Goal: Task Accomplishment & Management: Manage account settings

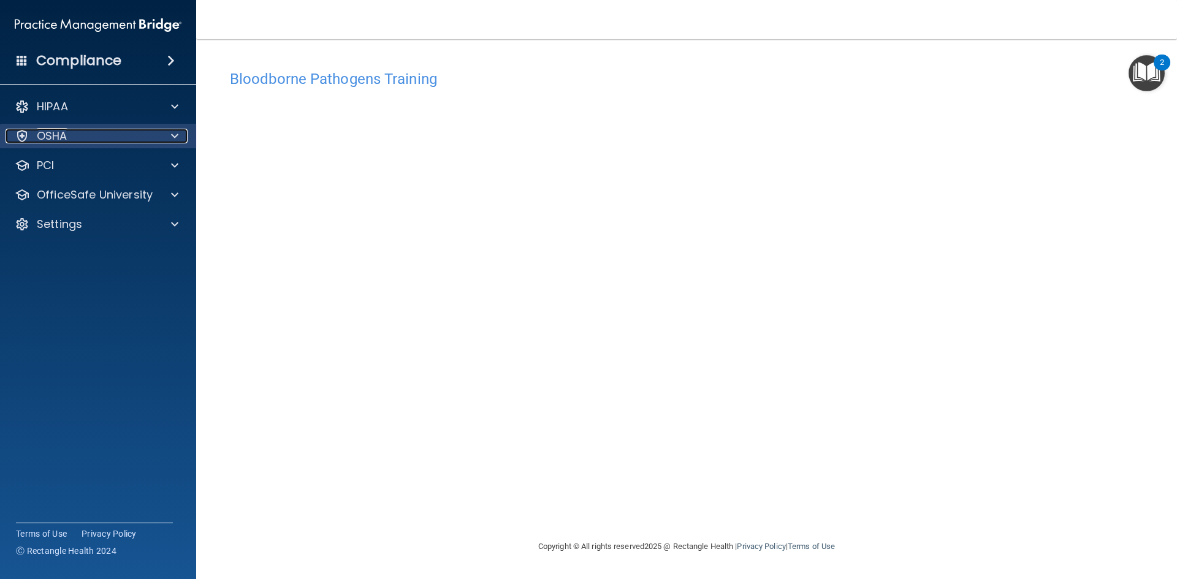
click at [57, 142] on p "OSHA" at bounding box center [52, 136] width 31 height 15
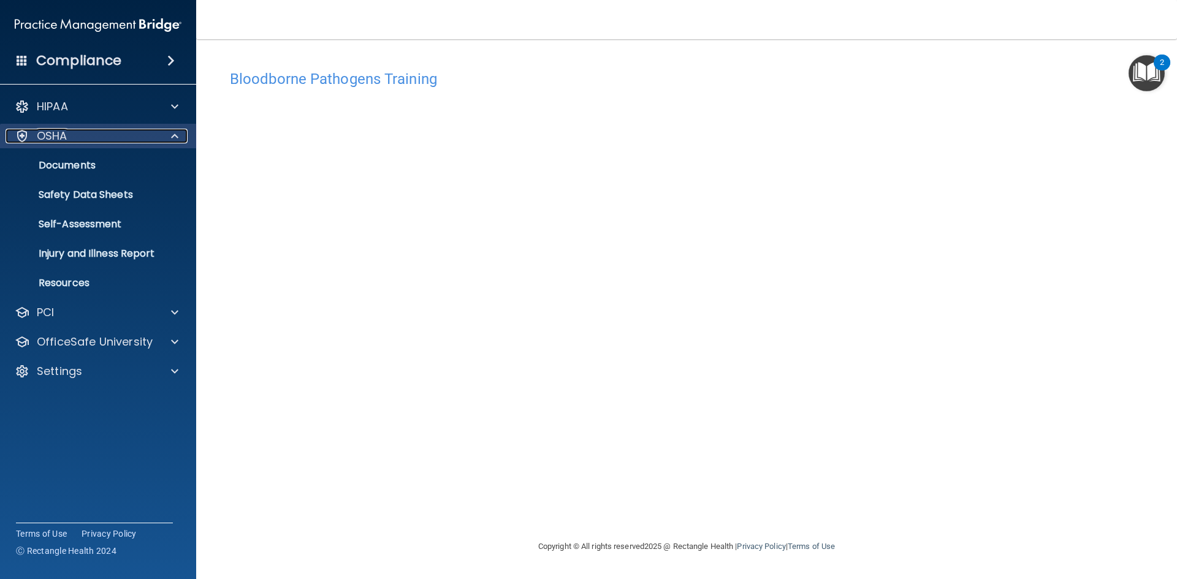
click at [57, 142] on p "OSHA" at bounding box center [52, 136] width 31 height 15
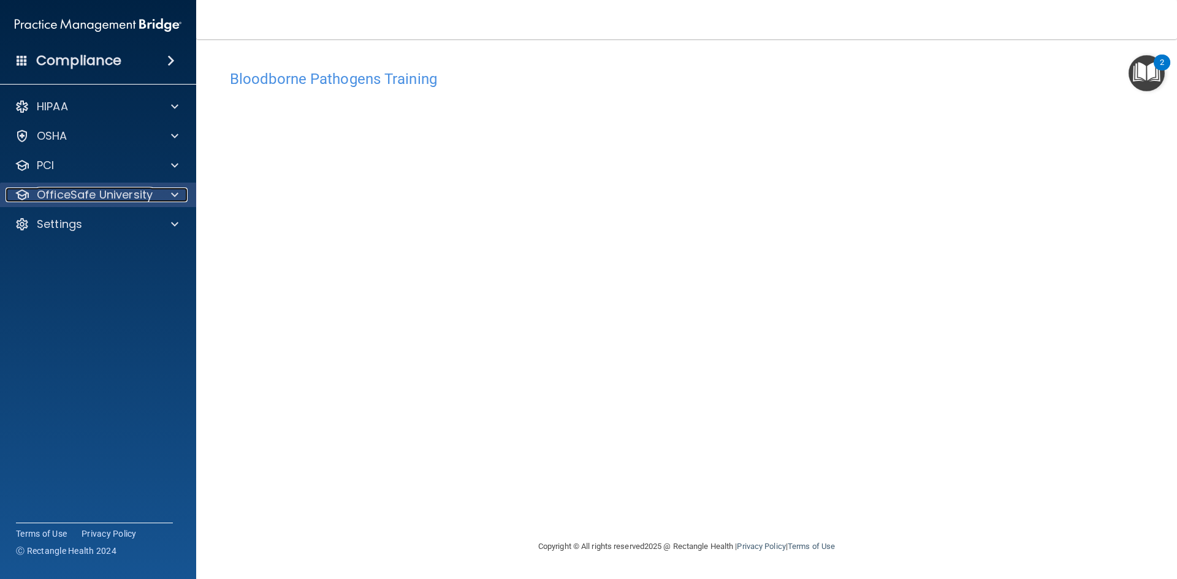
click at [158, 197] on div at bounding box center [173, 195] width 31 height 15
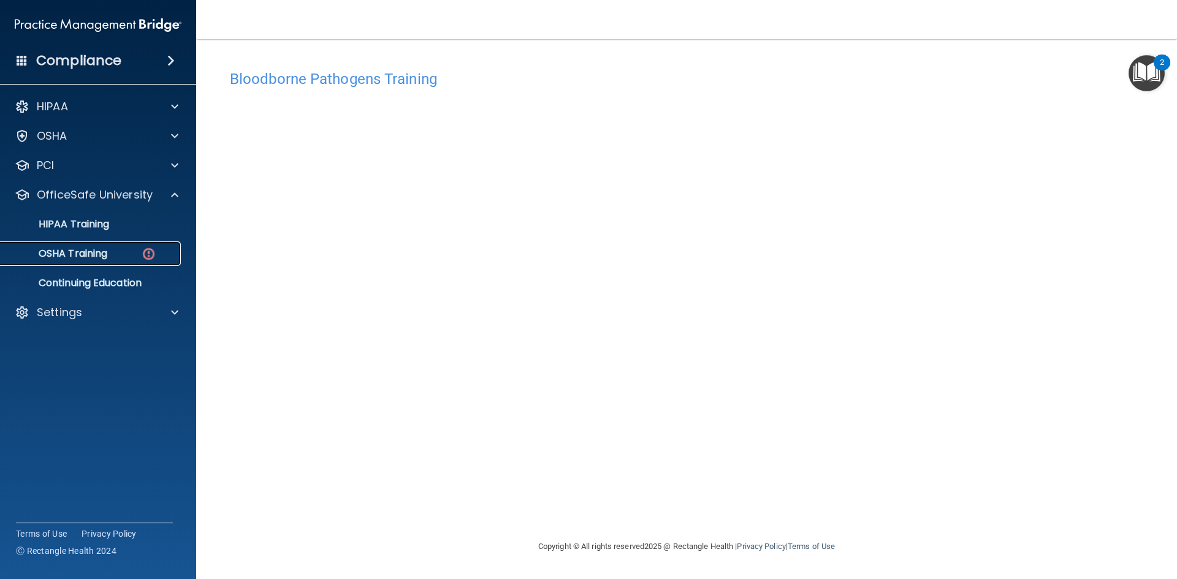
click at [109, 254] on div "OSHA Training" at bounding box center [91, 254] width 167 height 12
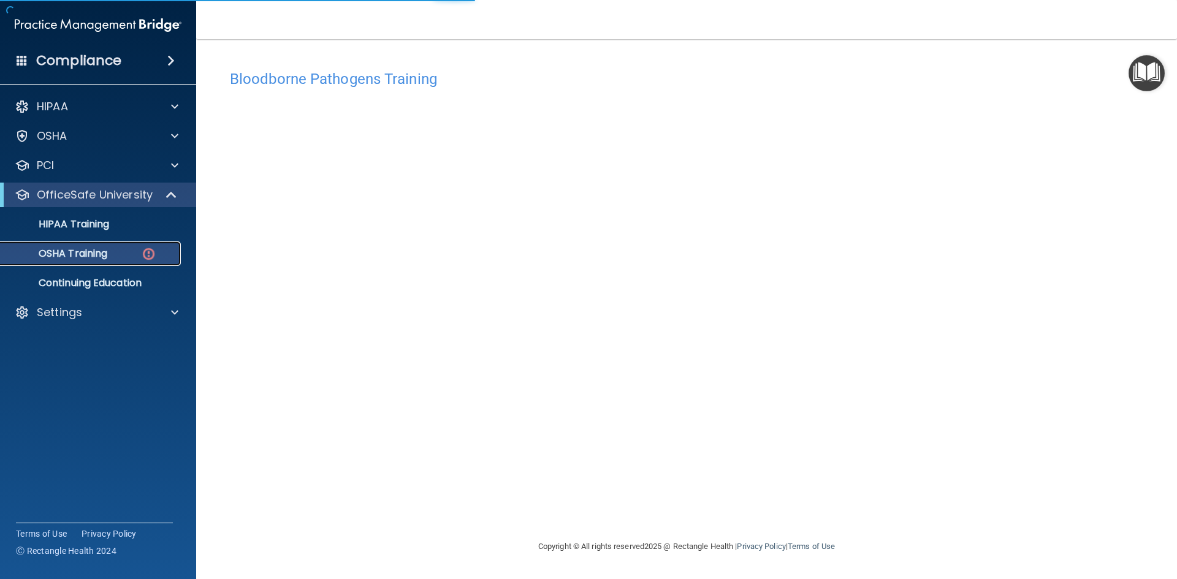
click at [70, 248] on p "OSHA Training" at bounding box center [57, 254] width 99 height 12
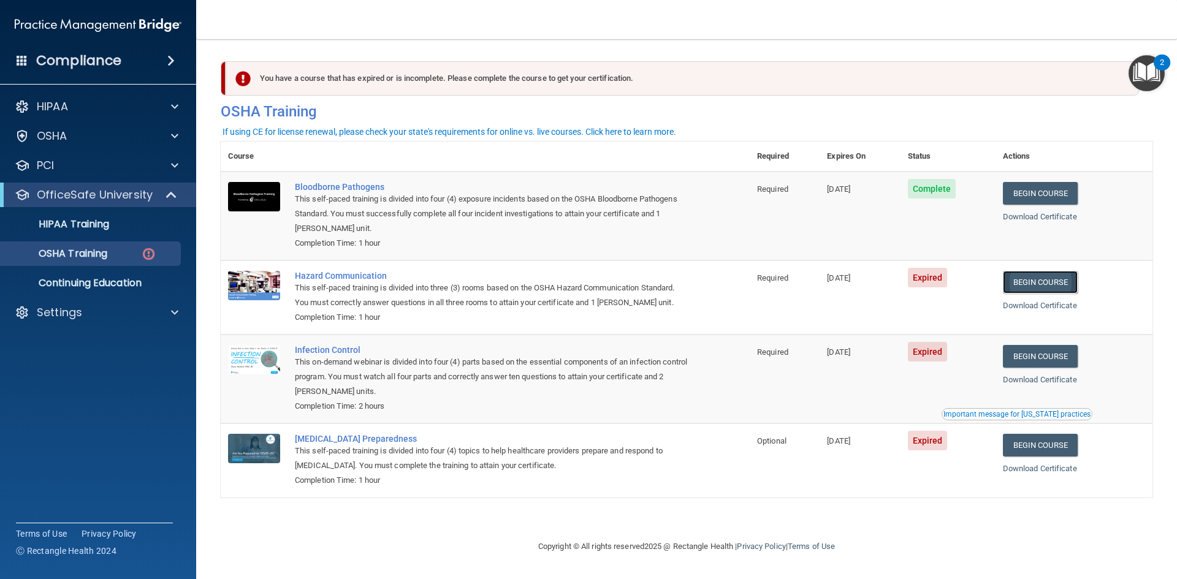
click at [1055, 282] on link "Begin Course" at bounding box center [1040, 282] width 75 height 23
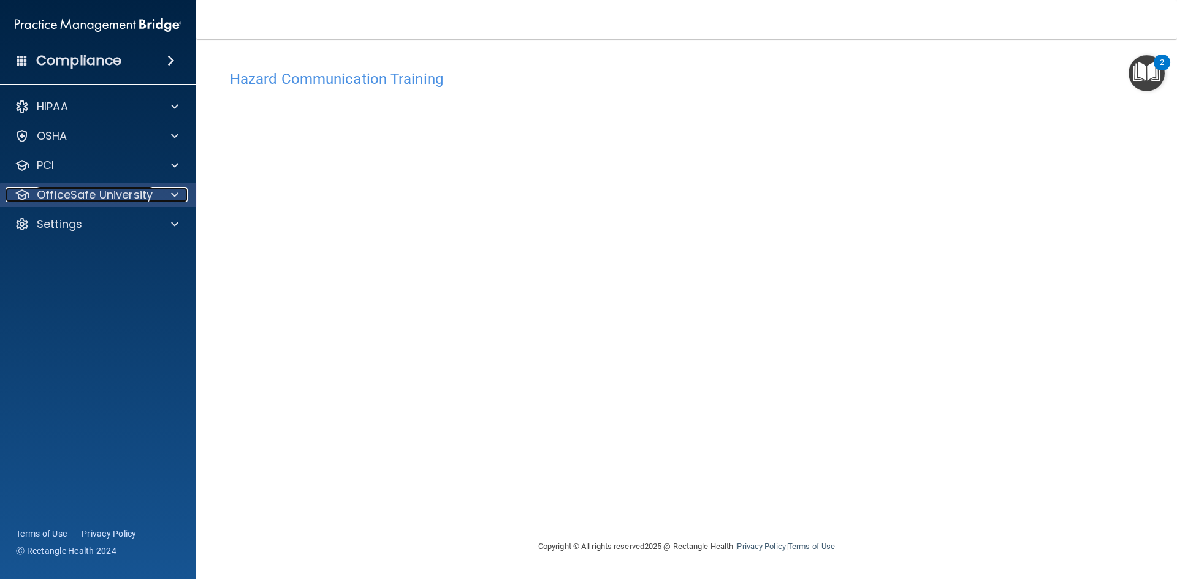
click at [185, 188] on div at bounding box center [173, 195] width 31 height 15
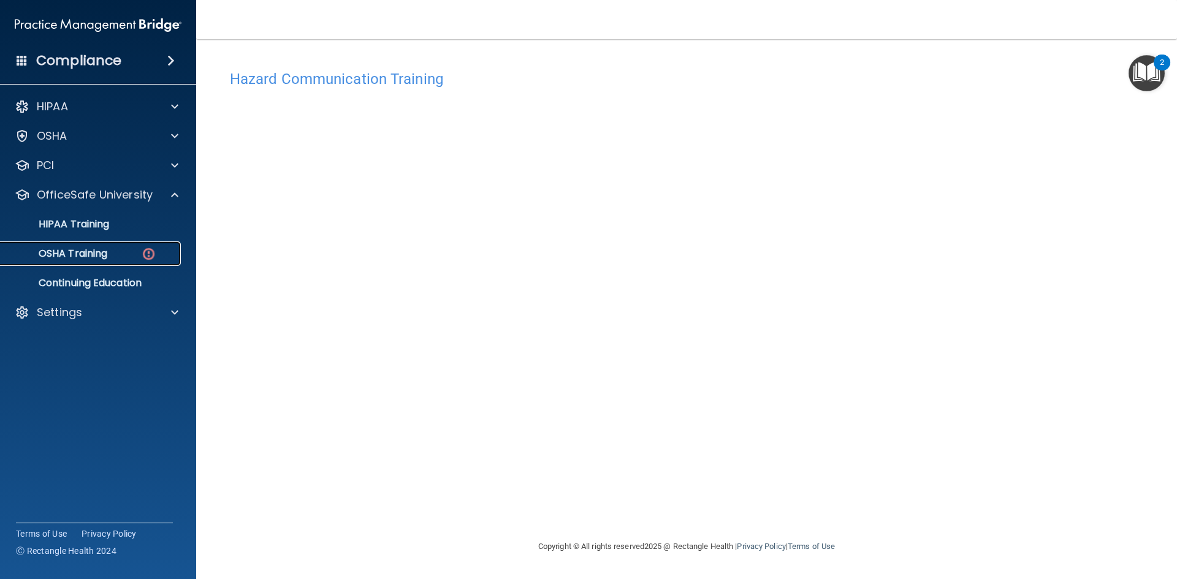
click at [94, 250] on p "OSHA Training" at bounding box center [57, 254] width 99 height 12
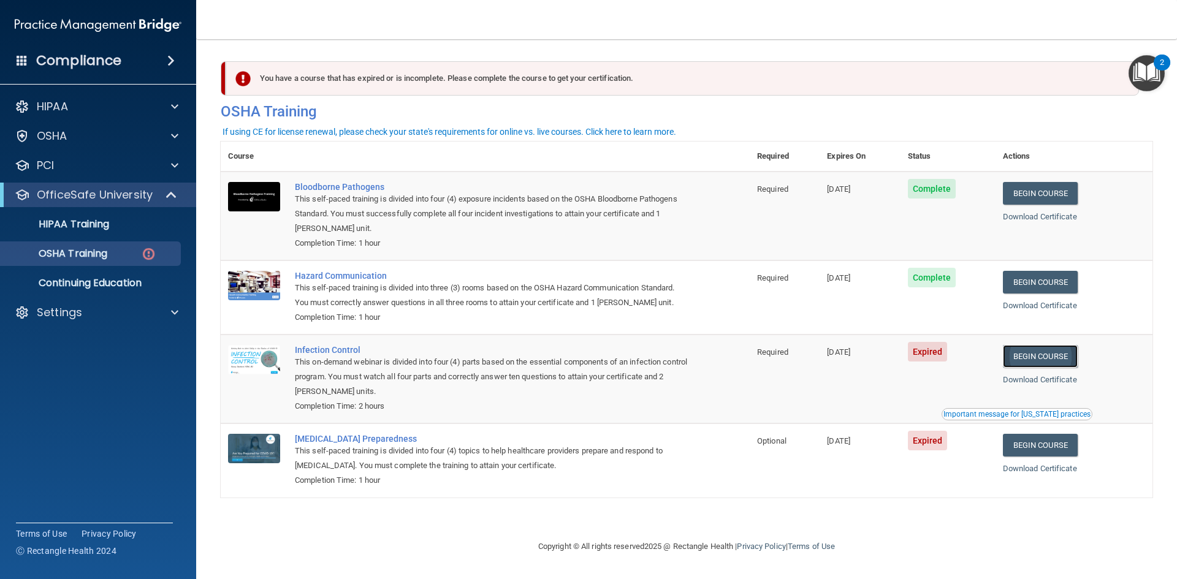
click at [1060, 365] on link "Begin Course" at bounding box center [1040, 356] width 75 height 23
click at [1062, 358] on link "Begin Course" at bounding box center [1040, 356] width 75 height 23
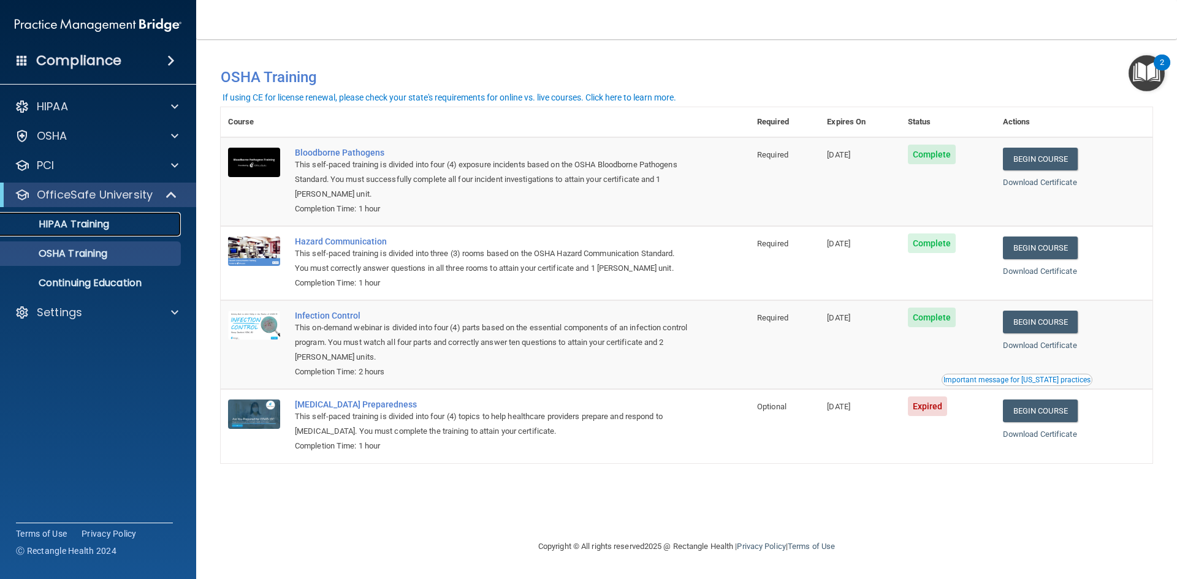
click at [71, 229] on p "HIPAA Training" at bounding box center [58, 224] width 101 height 12
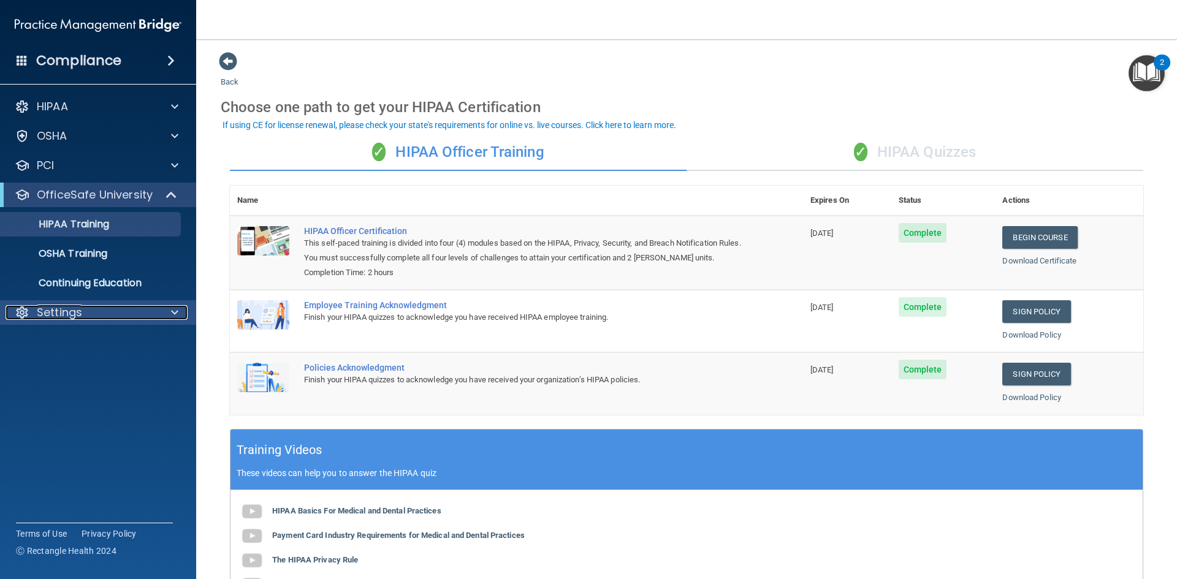
click at [166, 311] on div at bounding box center [173, 312] width 31 height 15
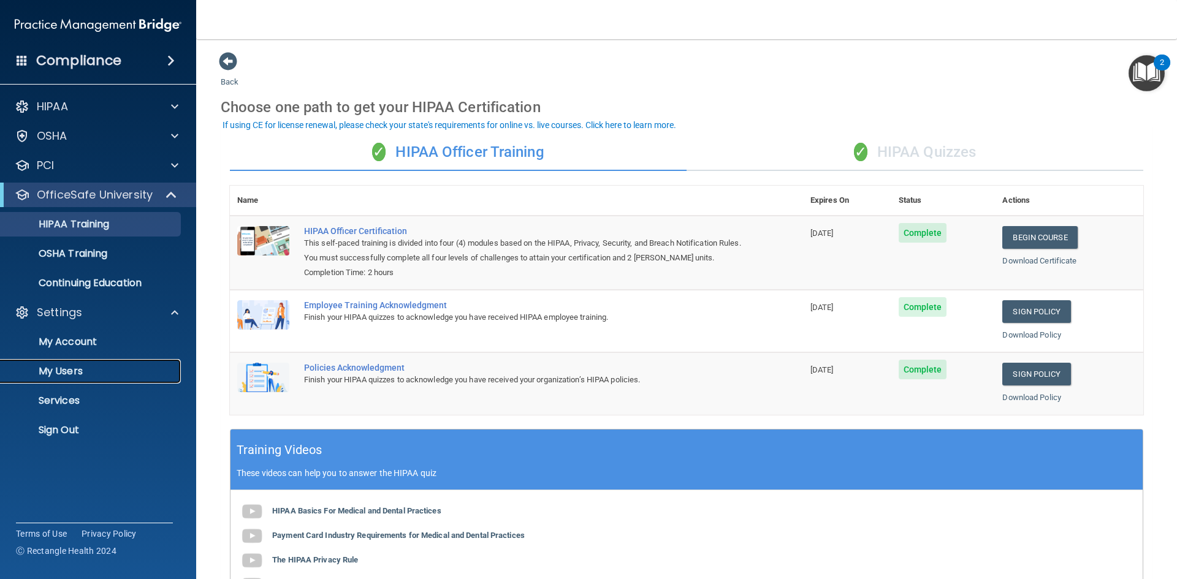
click at [75, 372] on p "My Users" at bounding box center [91, 371] width 167 height 12
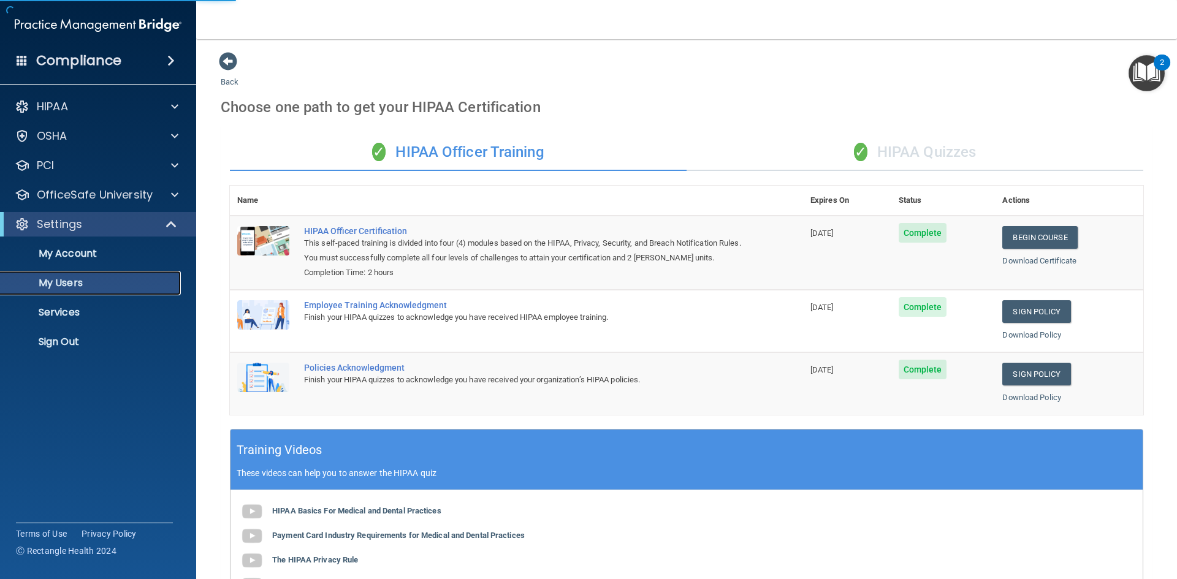
select select "20"
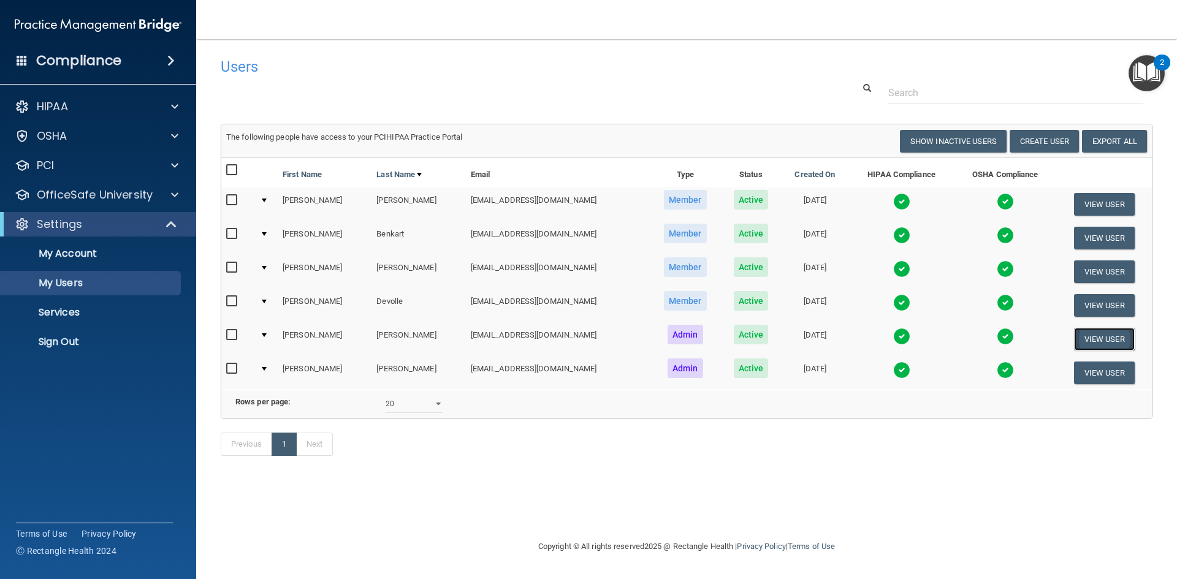
click at [1117, 343] on button "View User" at bounding box center [1104, 339] width 61 height 23
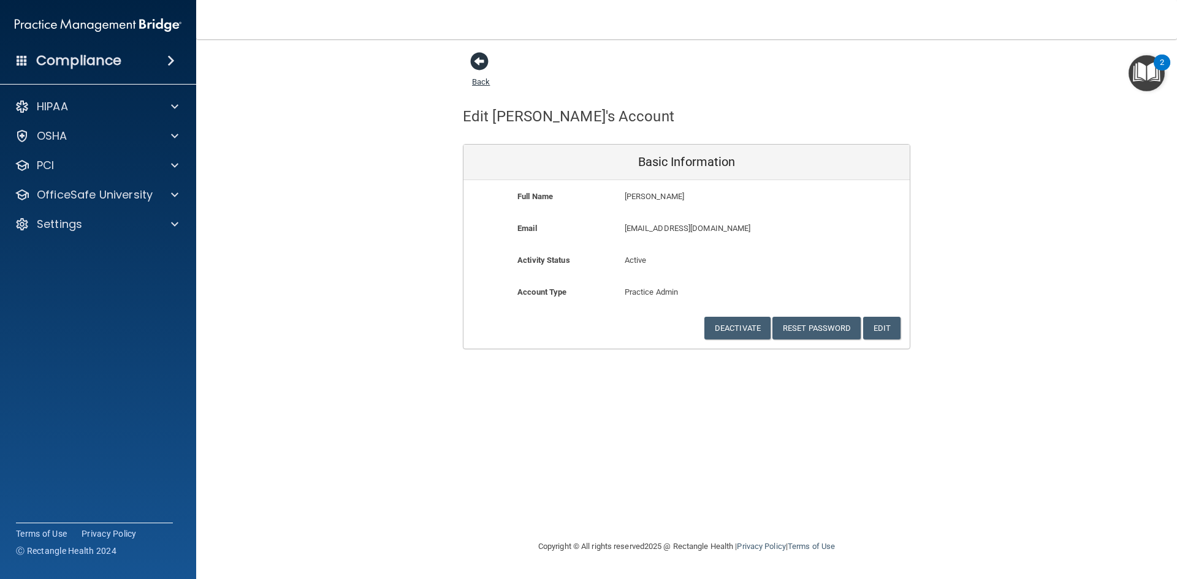
click at [477, 64] on span at bounding box center [479, 61] width 18 height 18
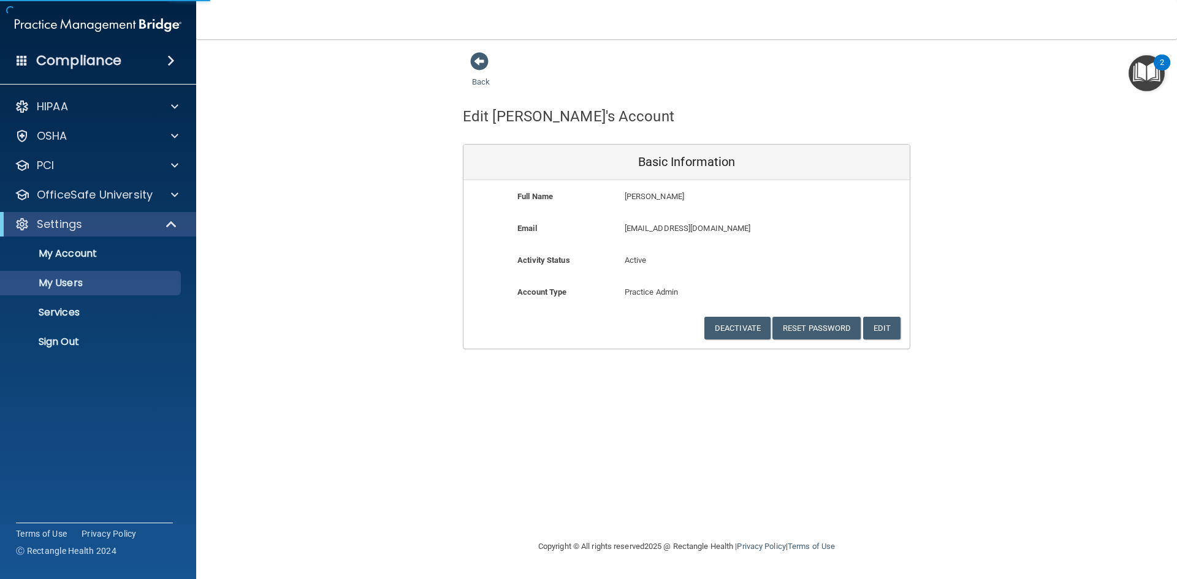
select select "20"
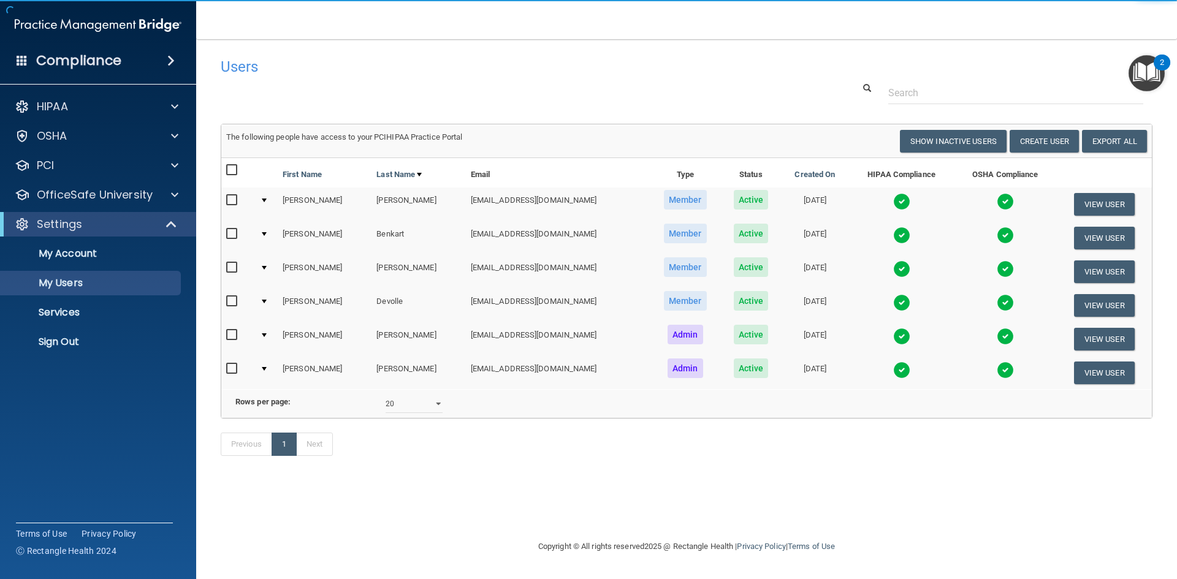
click at [265, 337] on div at bounding box center [264, 336] width 5 height 4
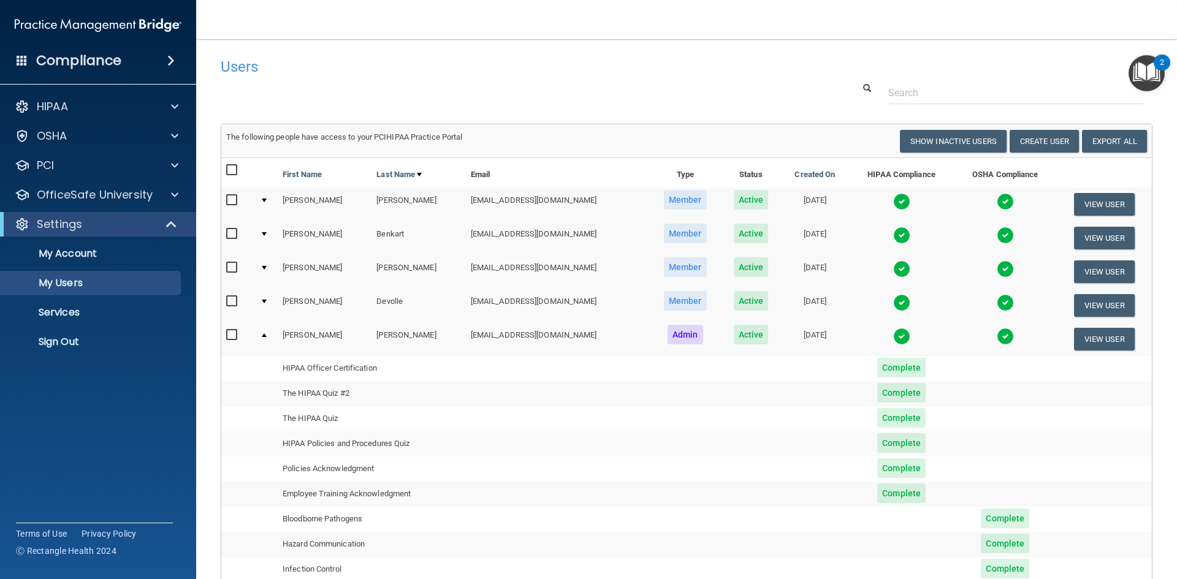
click at [263, 269] on div at bounding box center [264, 268] width 5 height 4
click at [267, 262] on td at bounding box center [266, 272] width 23 height 34
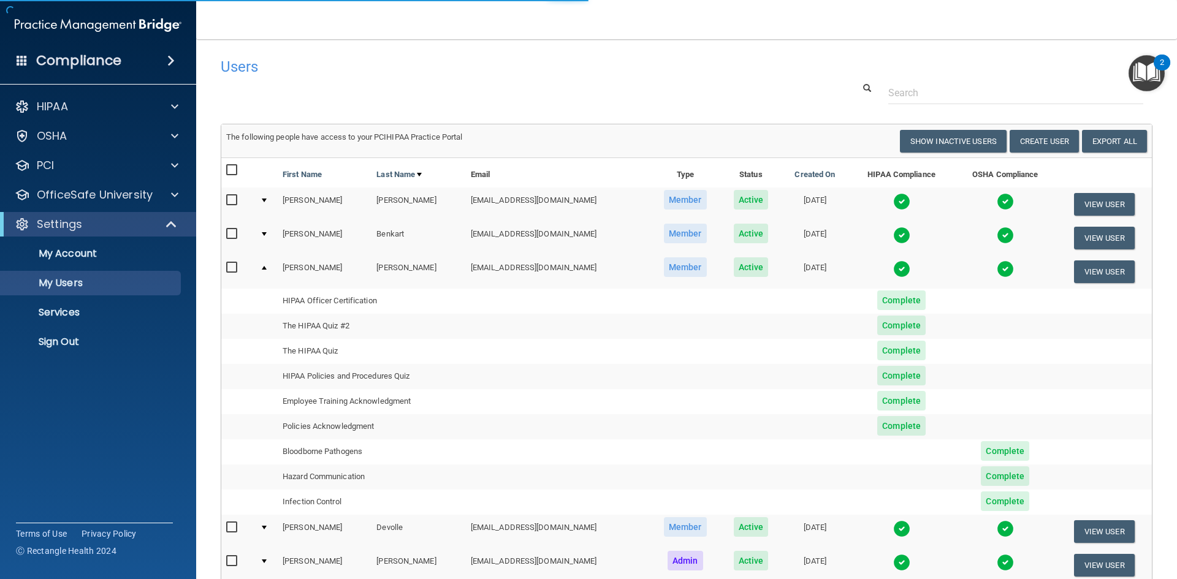
click at [266, 266] on td at bounding box center [266, 271] width 23 height 33
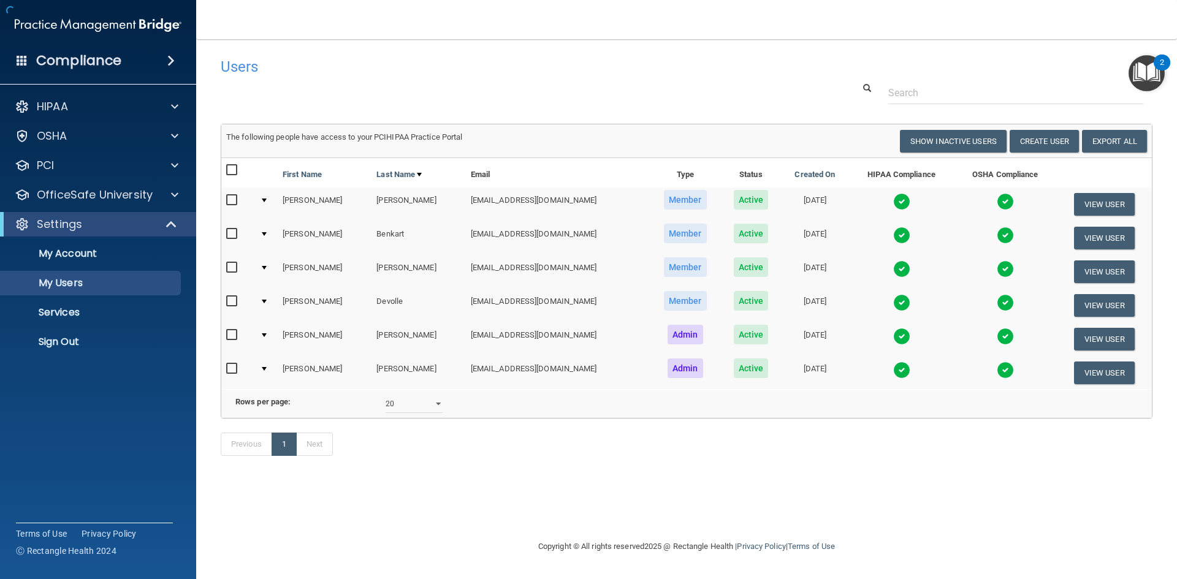
click at [266, 266] on div at bounding box center [264, 268] width 5 height 4
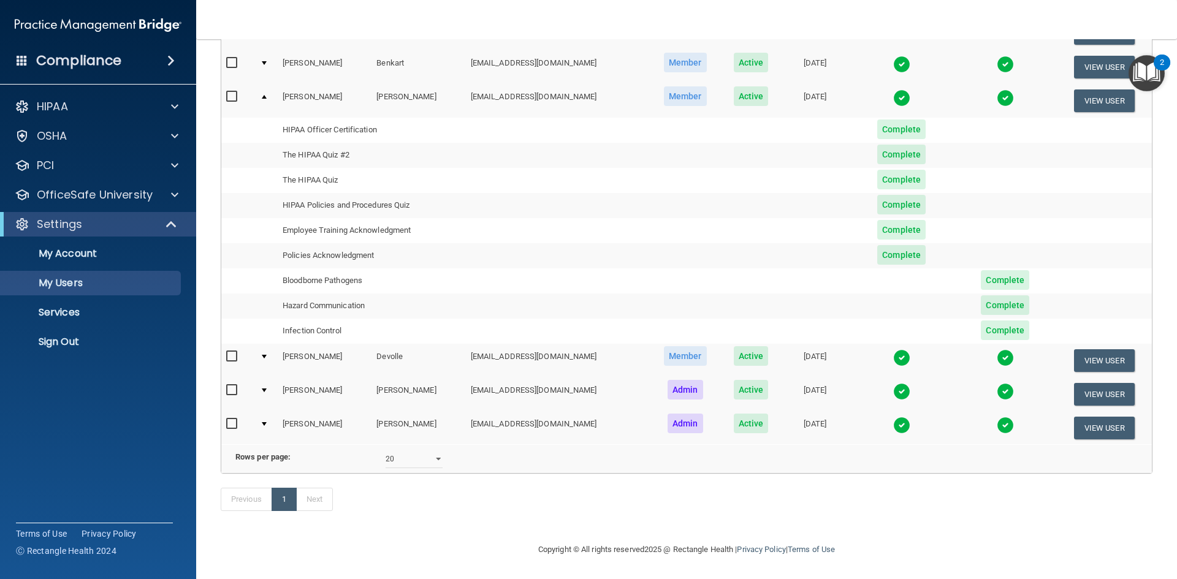
scroll to position [184, 0]
click at [886, 145] on span "Complete" at bounding box center [901, 155] width 48 height 20
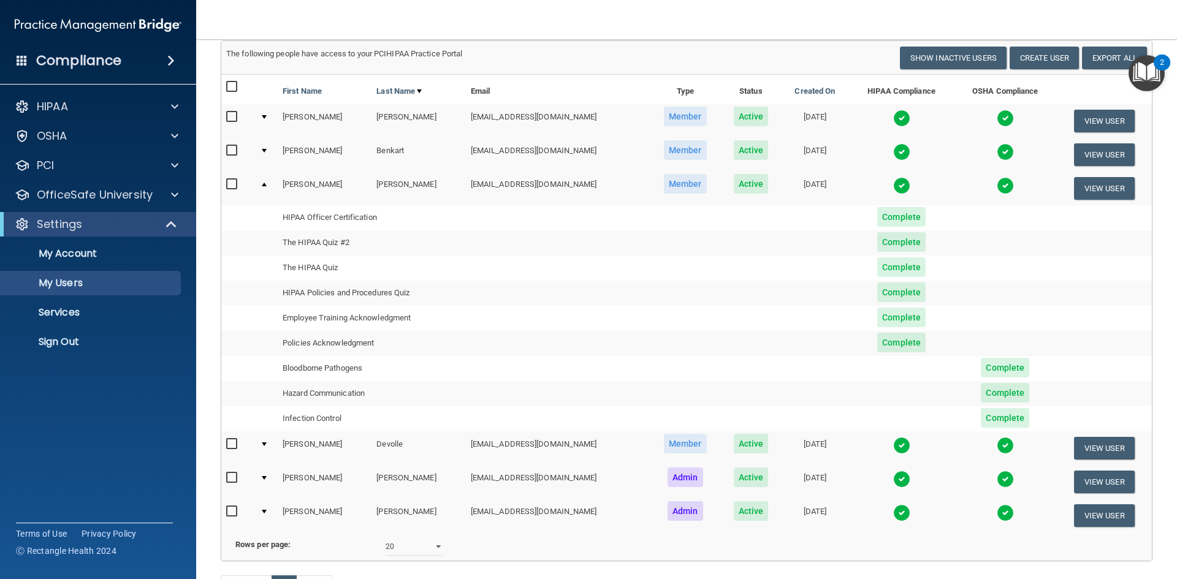
scroll to position [61, 0]
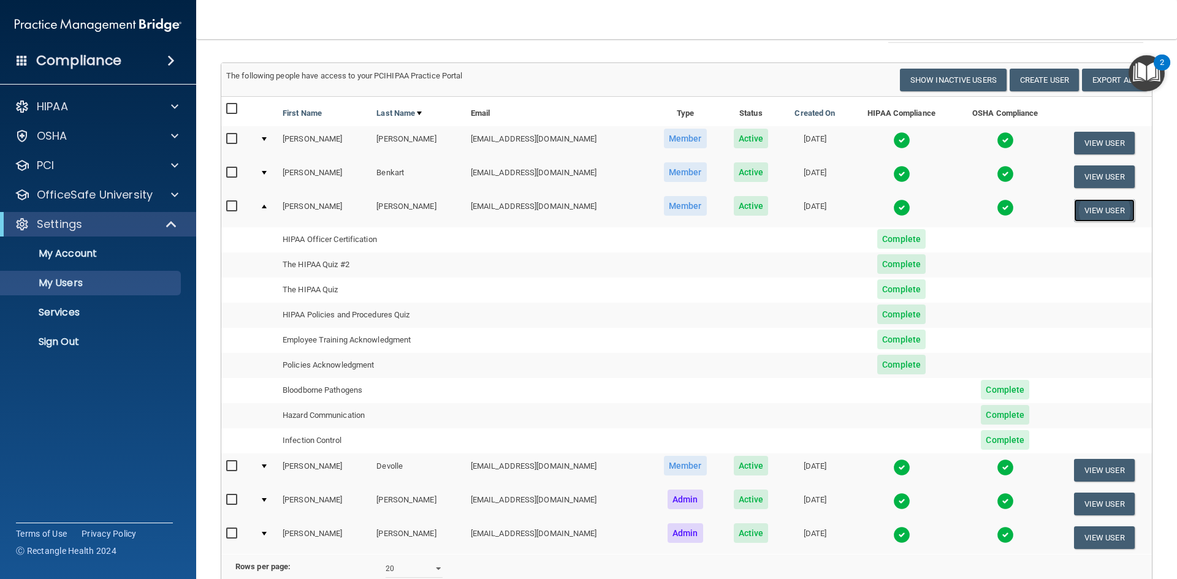
click at [1095, 207] on button "View User" at bounding box center [1104, 210] width 61 height 23
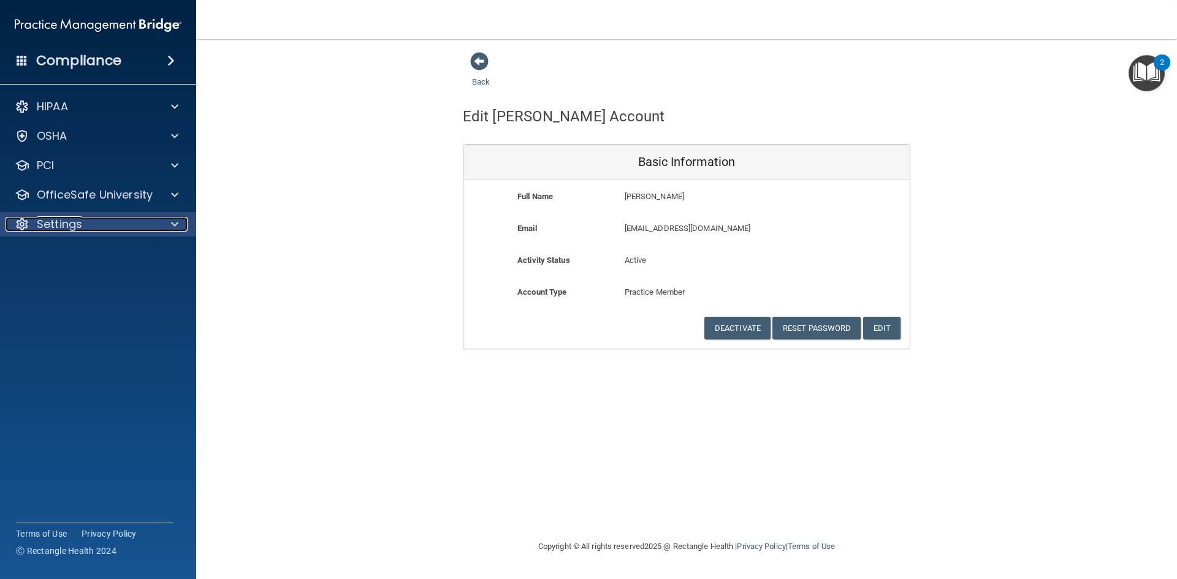
click at [90, 221] on div "Settings" at bounding box center [82, 224] width 152 height 15
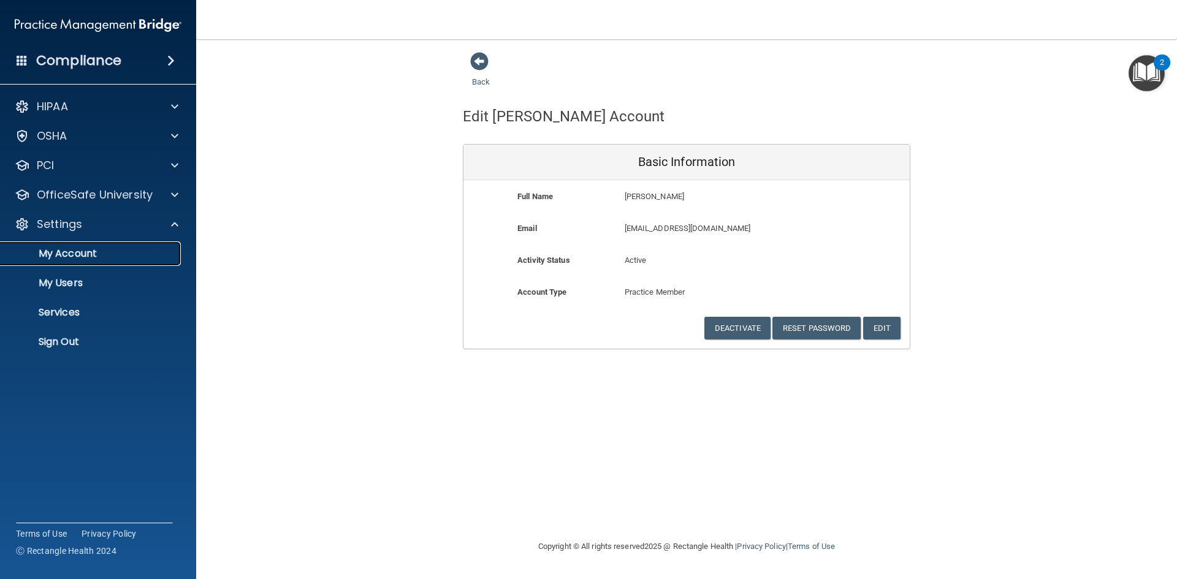
click at [72, 263] on link "My Account" at bounding box center [84, 254] width 193 height 25
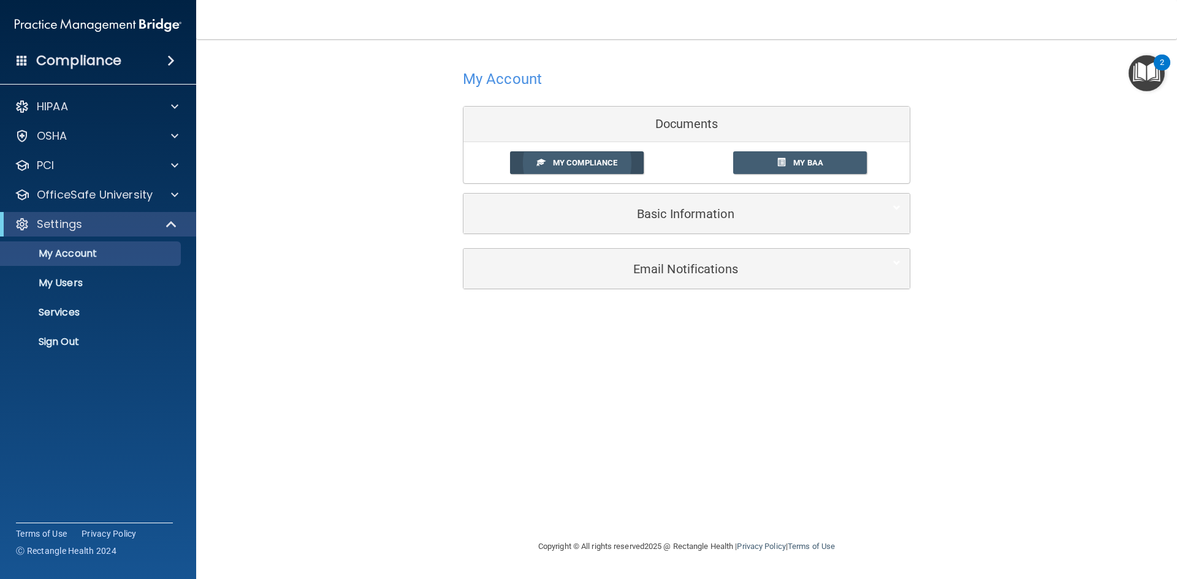
click at [580, 163] on span "My Compliance" at bounding box center [585, 162] width 64 height 9
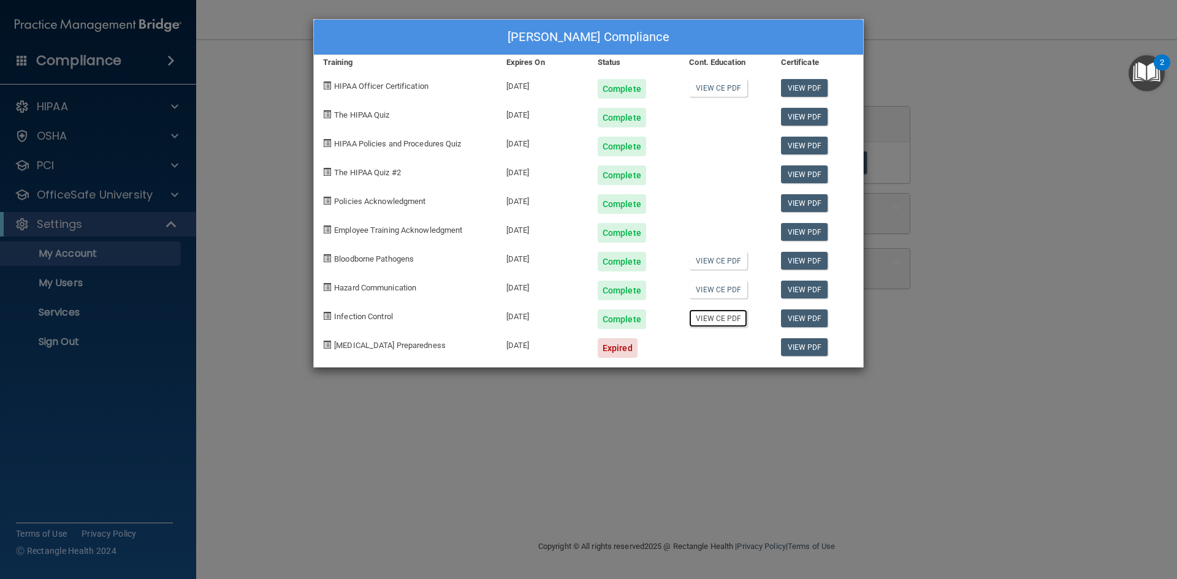
click at [722, 321] on link "View CE PDF" at bounding box center [718, 319] width 58 height 18
click at [714, 297] on link "View CE PDF" at bounding box center [718, 290] width 58 height 18
click at [722, 261] on link "View CE PDF" at bounding box center [718, 261] width 58 height 18
click at [725, 90] on link "View CE PDF" at bounding box center [718, 88] width 58 height 18
click at [253, 152] on div "[PERSON_NAME] Compliance Training Expires On Status Cont. Education Certificate…" at bounding box center [588, 289] width 1177 height 579
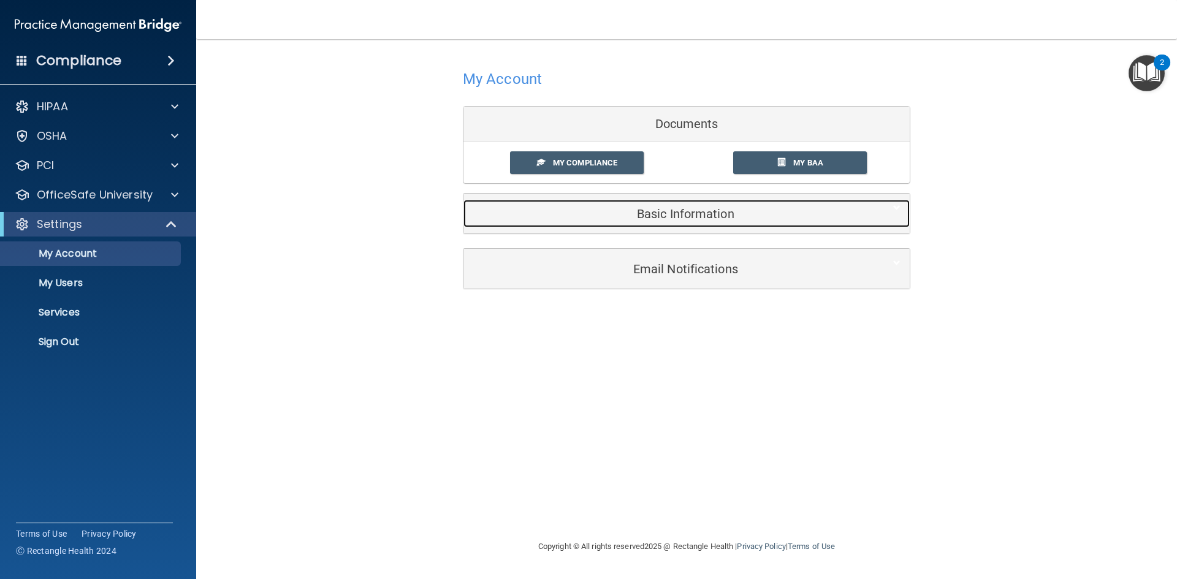
click at [697, 214] on h5 "Basic Information" at bounding box center [668, 213] width 391 height 13
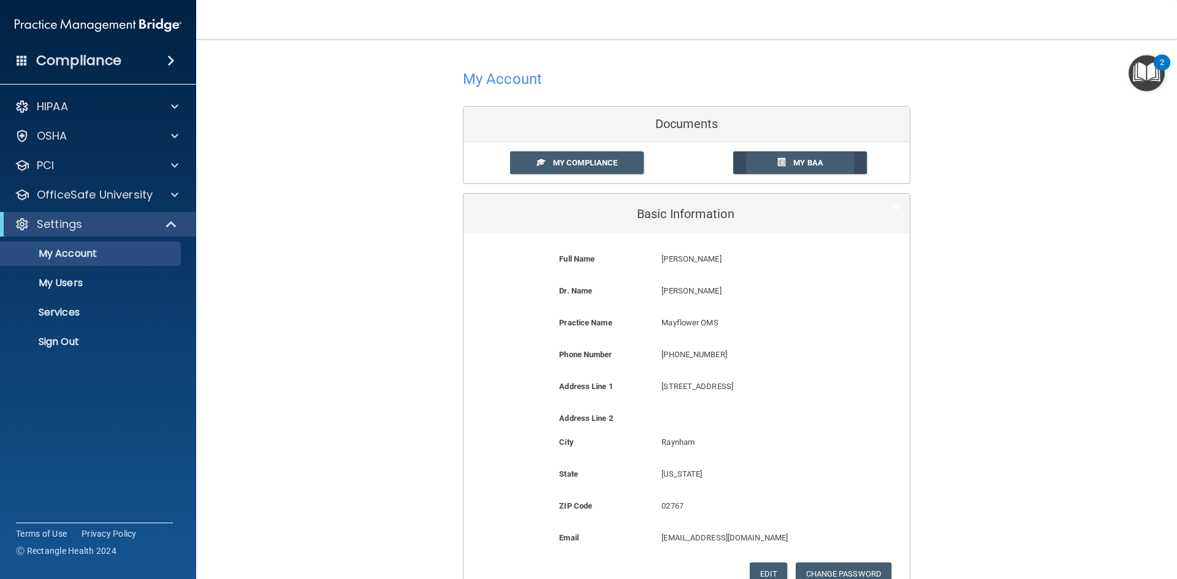
click at [811, 160] on span "My BAA" at bounding box center [808, 162] width 30 height 9
click at [61, 281] on p "My Users" at bounding box center [91, 283] width 167 height 12
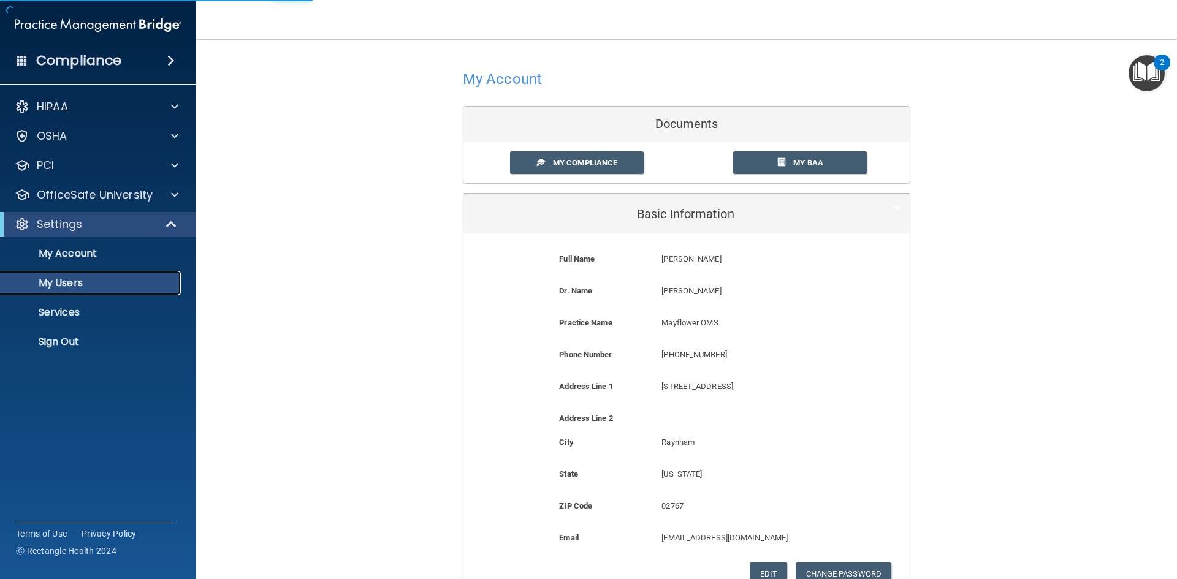
select select "20"
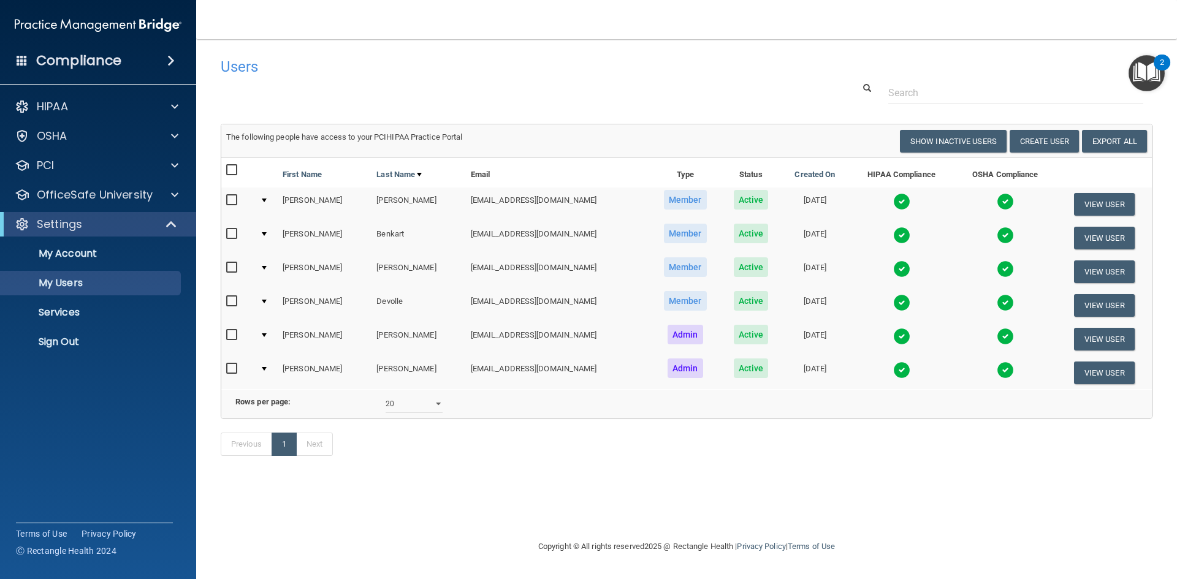
click at [893, 199] on img at bounding box center [901, 201] width 17 height 17
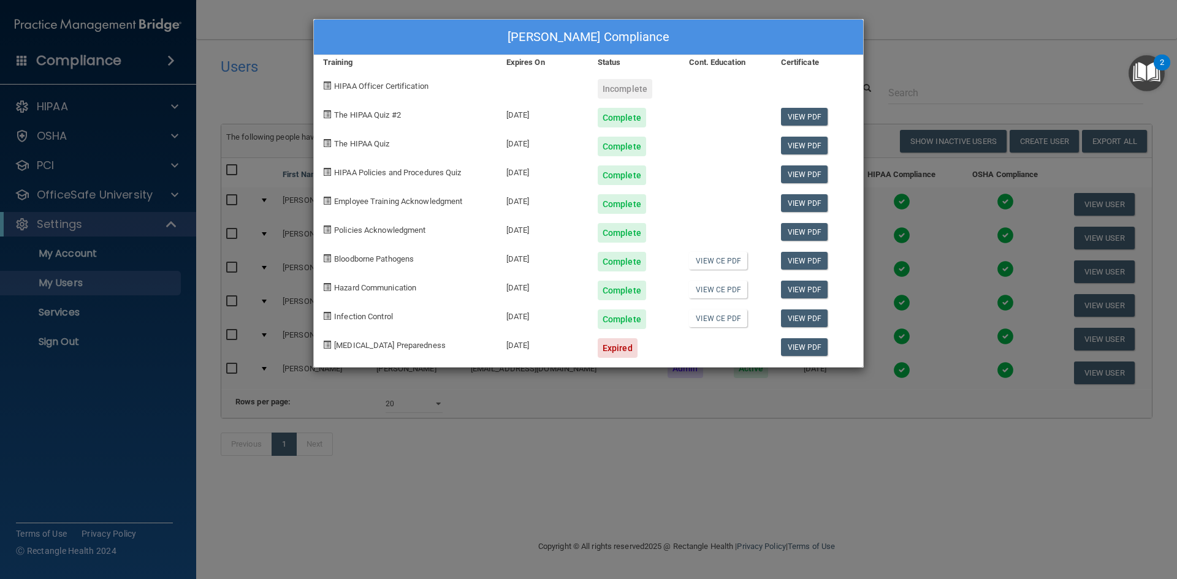
click at [942, 78] on div "[PERSON_NAME] Compliance Training Expires On Status Cont. Education Certificate…" at bounding box center [588, 289] width 1177 height 579
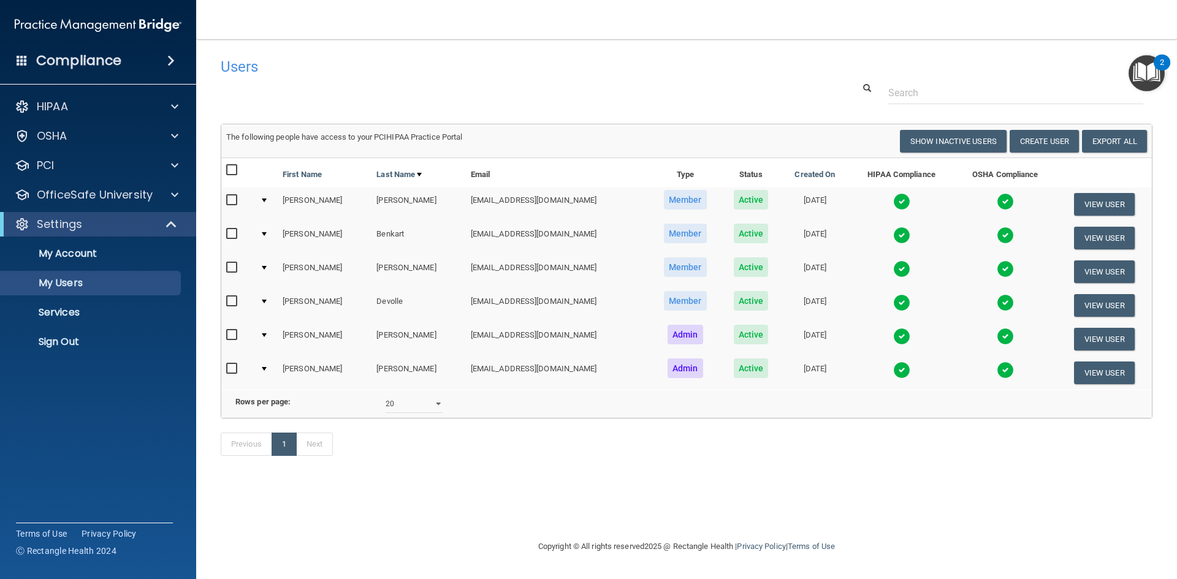
click at [893, 235] on img at bounding box center [901, 235] width 17 height 17
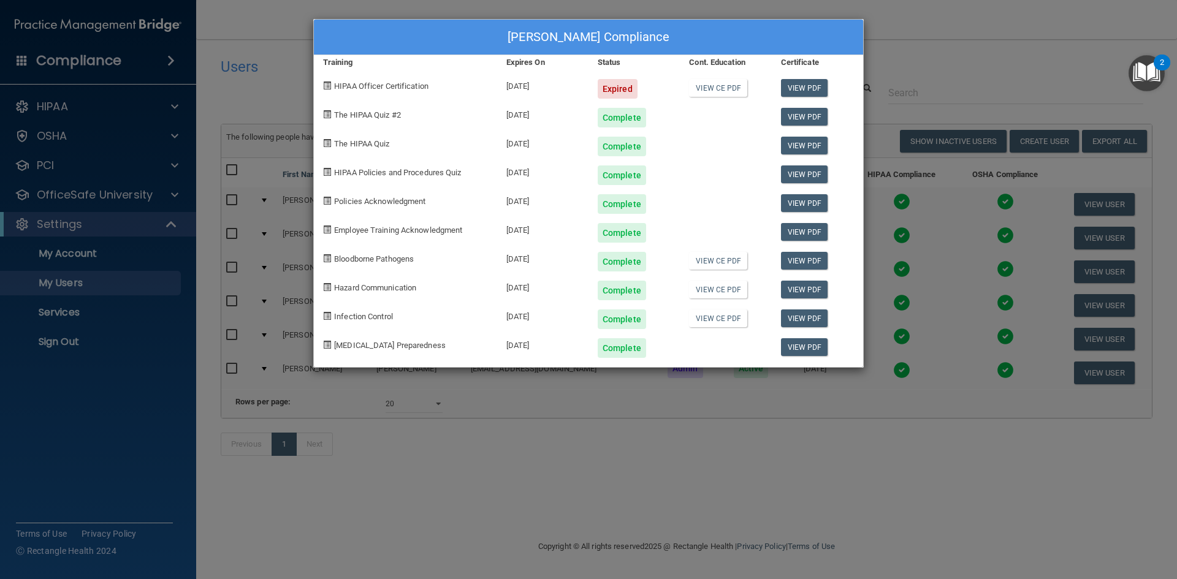
click at [942, 25] on div "[PERSON_NAME] Compliance Training Expires On Status Cont. Education Certificate…" at bounding box center [588, 289] width 1177 height 579
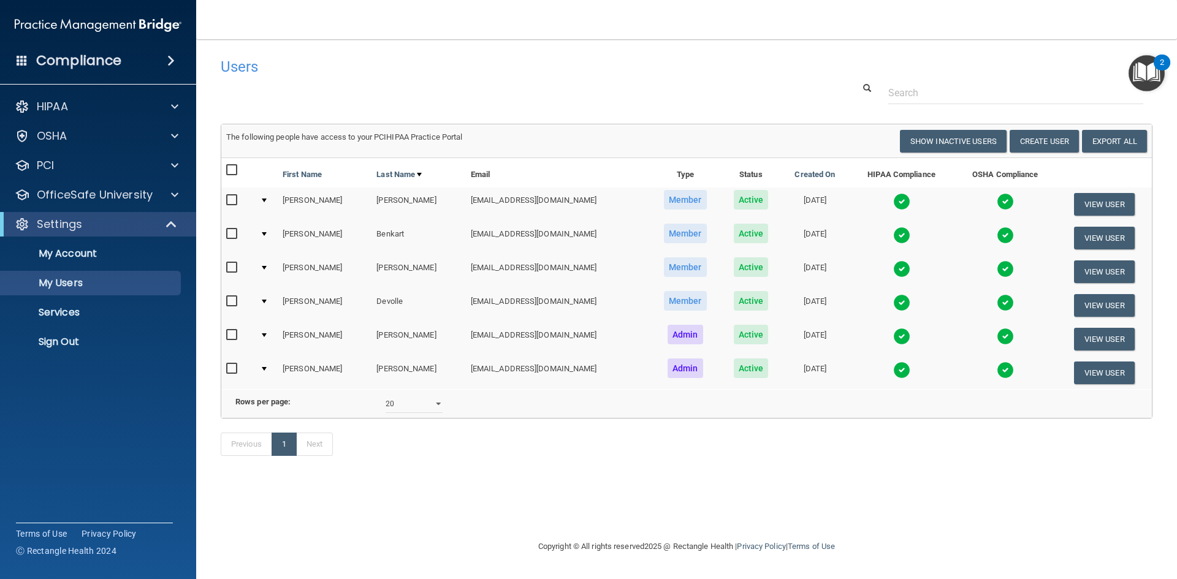
click at [893, 370] on img at bounding box center [901, 370] width 17 height 17
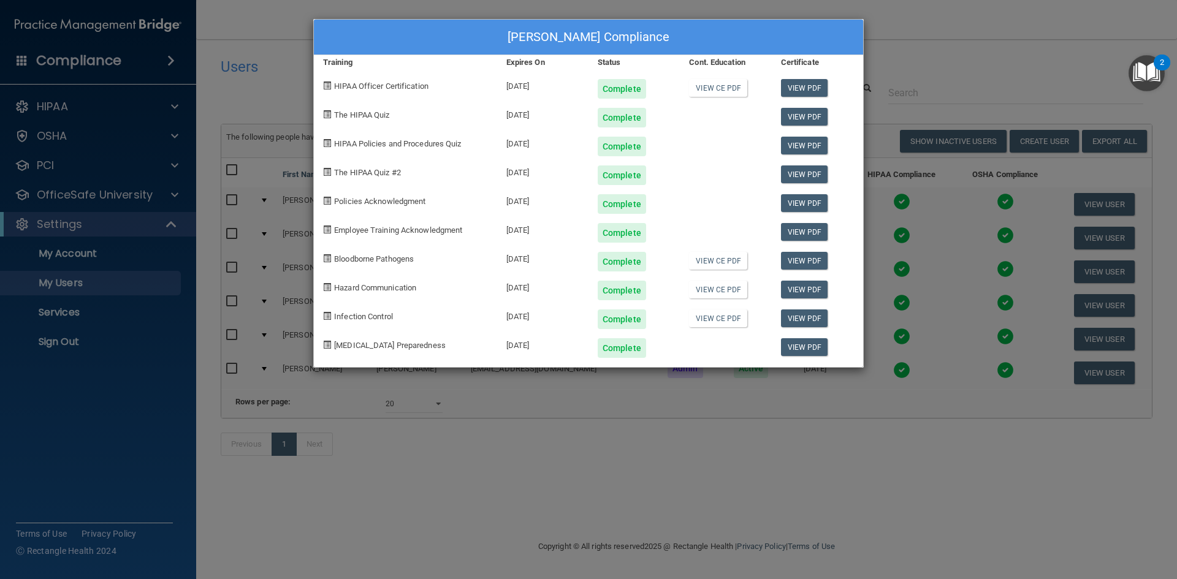
click at [917, 46] on div "[PERSON_NAME] Compliance Training Expires On Status Cont. Education Certificate…" at bounding box center [588, 289] width 1177 height 579
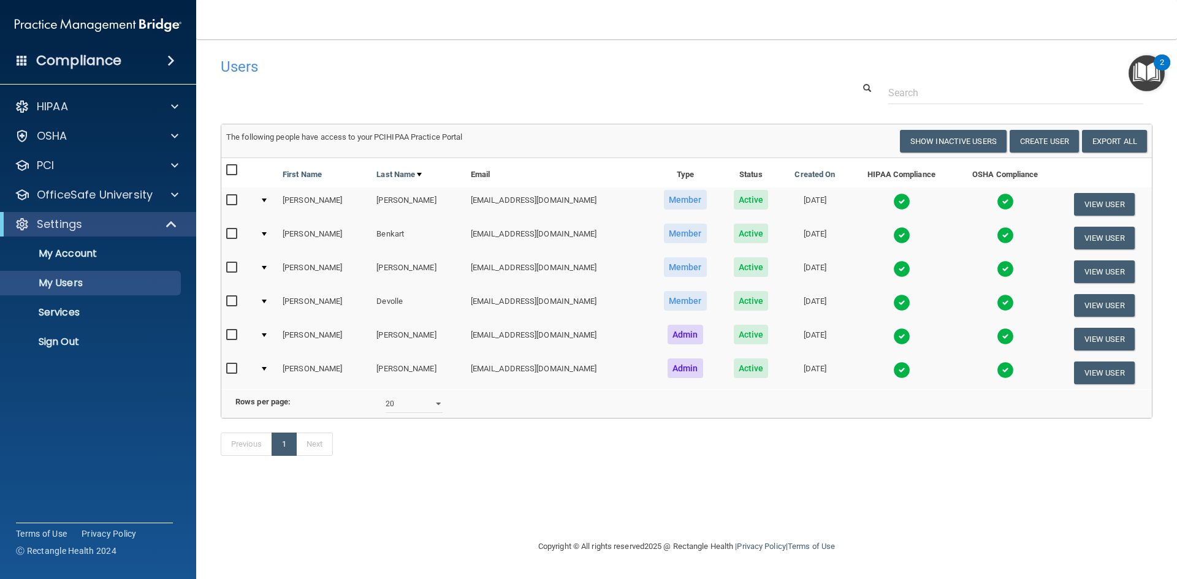
click at [893, 341] on img at bounding box center [901, 336] width 17 height 17
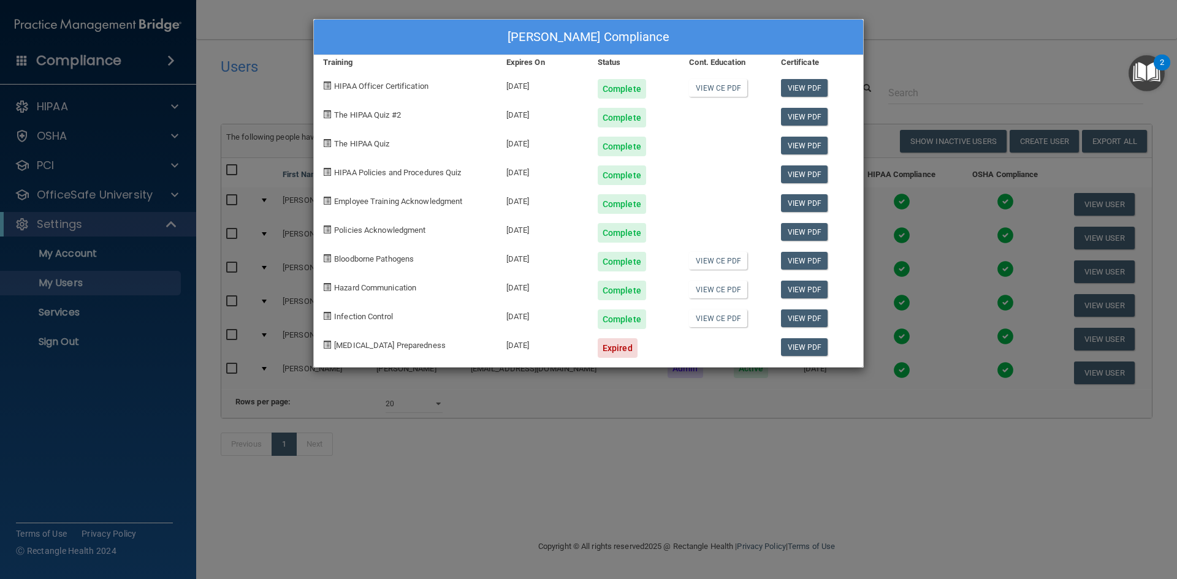
click at [933, 56] on div "[PERSON_NAME] Compliance Training Expires On Status Cont. Education Certificate…" at bounding box center [588, 289] width 1177 height 579
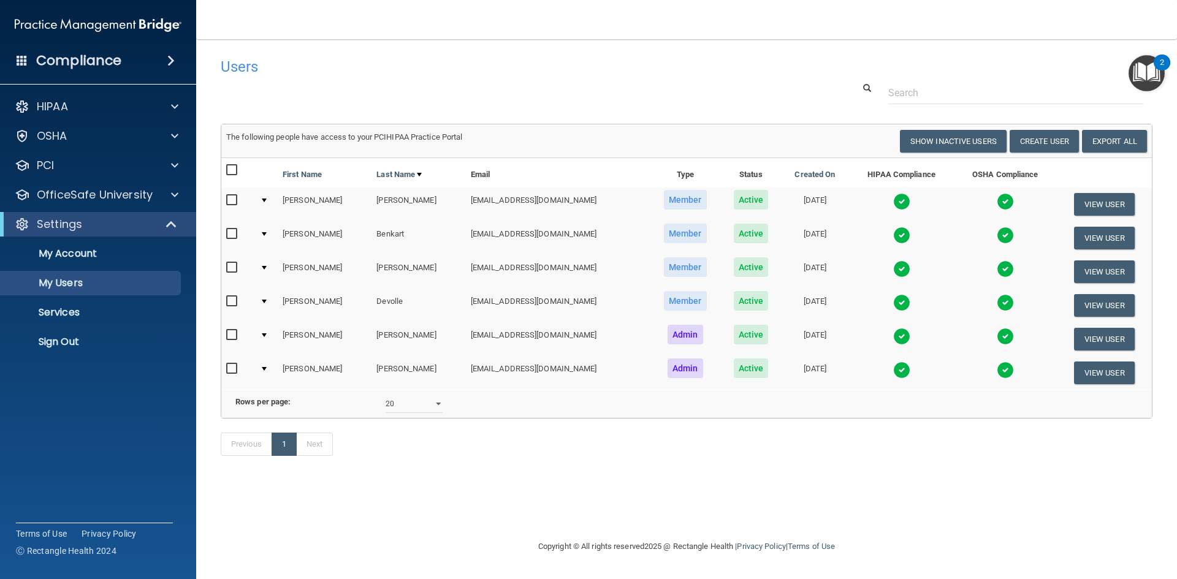
click at [893, 299] on img at bounding box center [901, 302] width 17 height 17
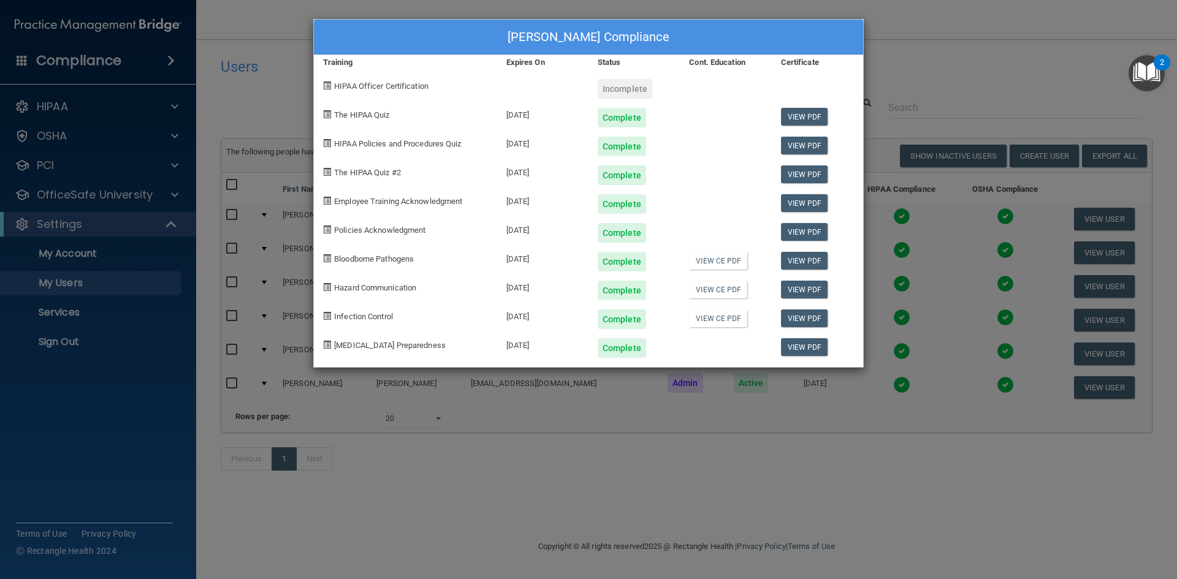
click at [918, 56] on div "[PERSON_NAME] Compliance Training Expires On Status Cont. Education Certificate…" at bounding box center [588, 289] width 1177 height 579
